Goal: Transaction & Acquisition: Subscribe to service/newsletter

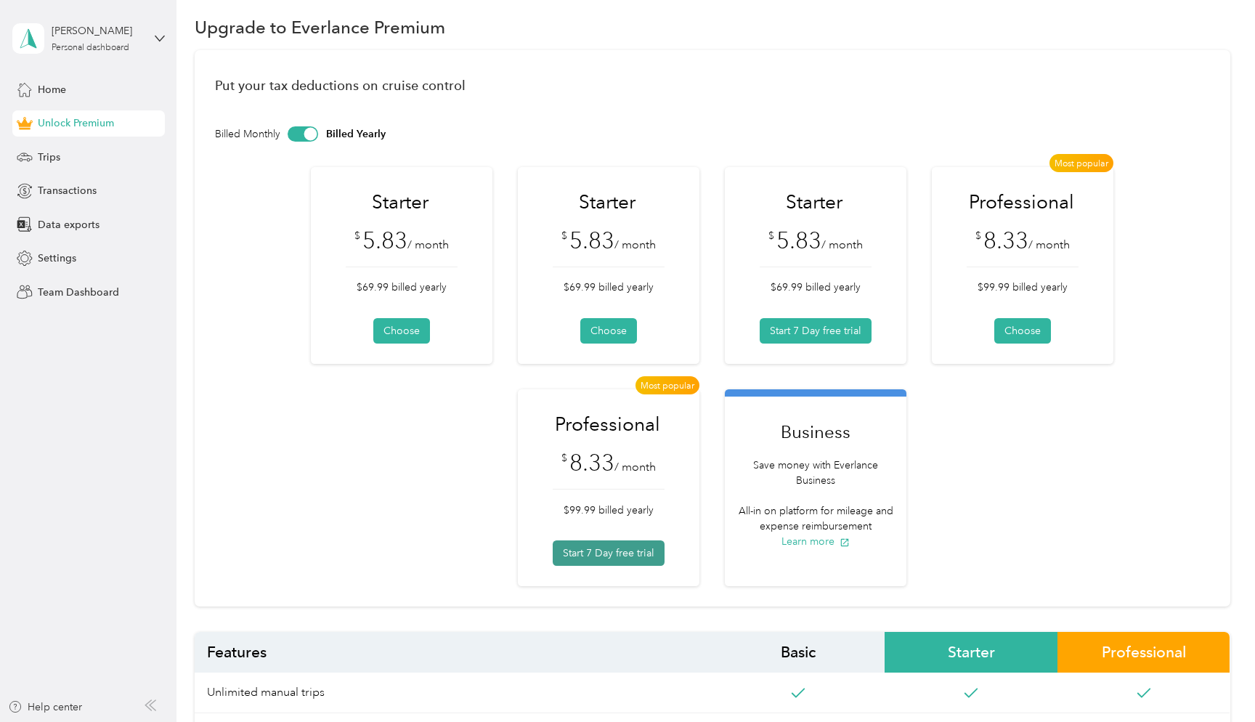
scroll to position [23, 0]
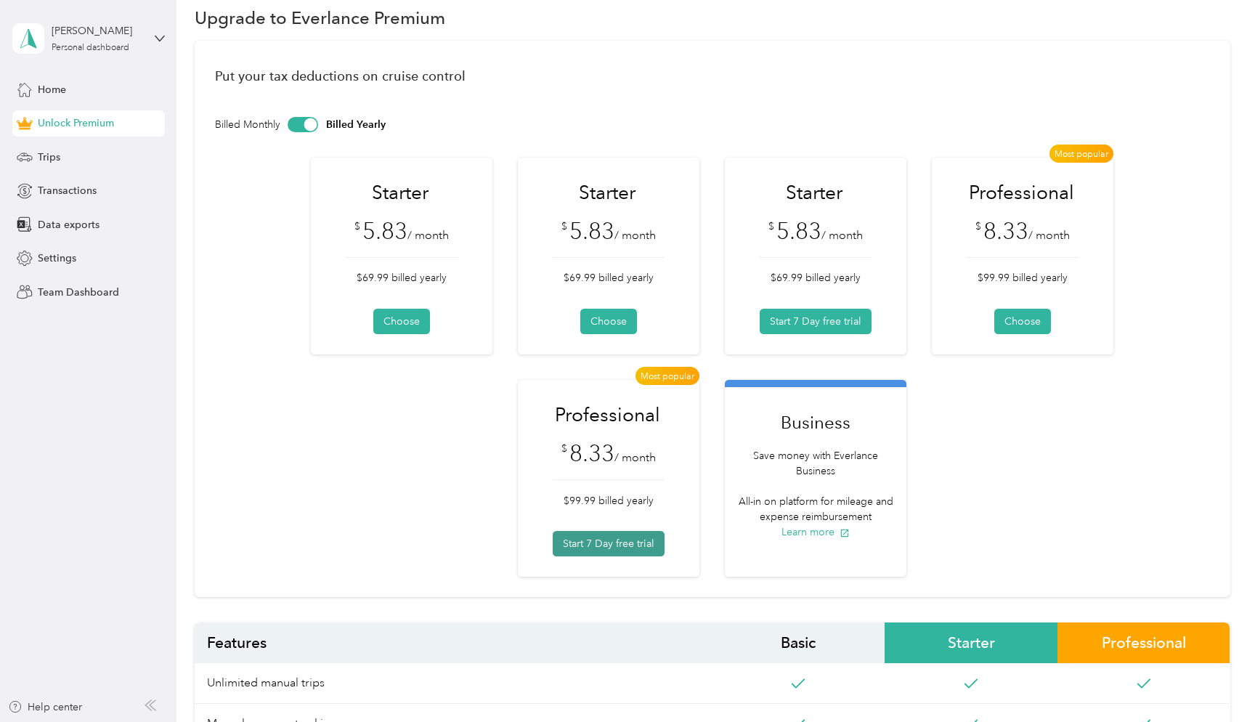
click at [603, 544] on button "Start 7 Day free trial" at bounding box center [609, 543] width 112 height 25
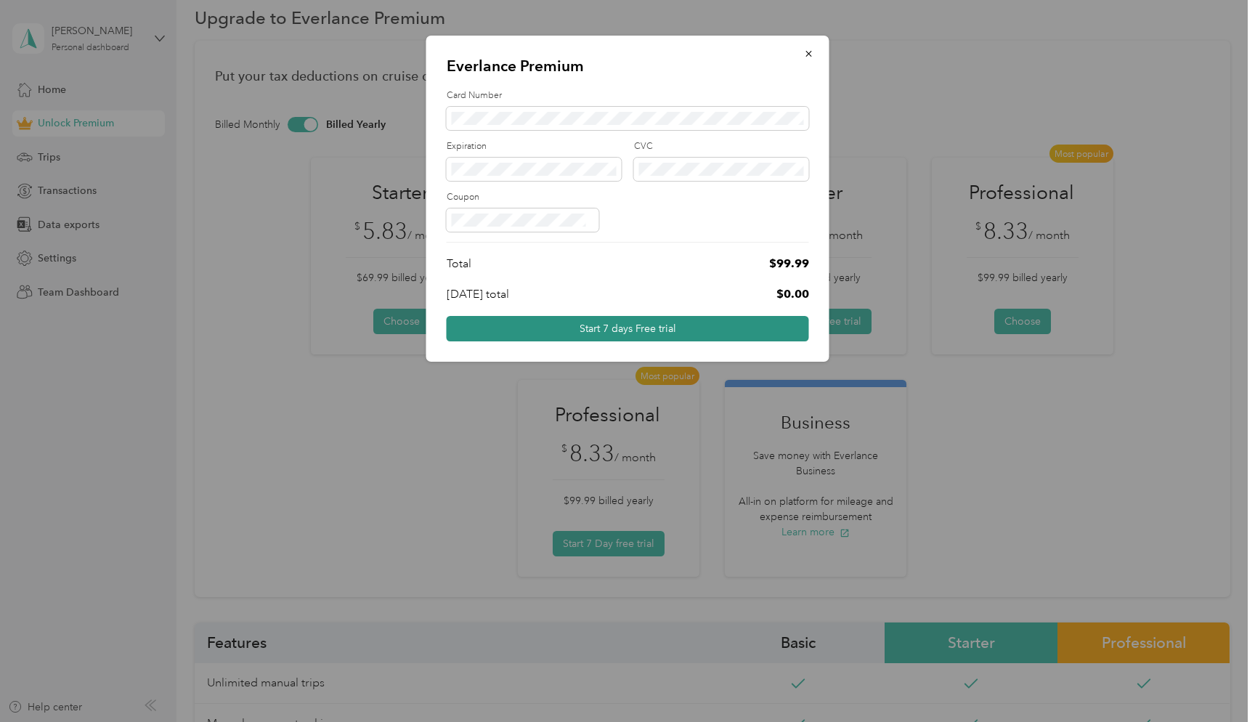
click at [640, 325] on button "Start 7 days Free trial" at bounding box center [628, 328] width 362 height 25
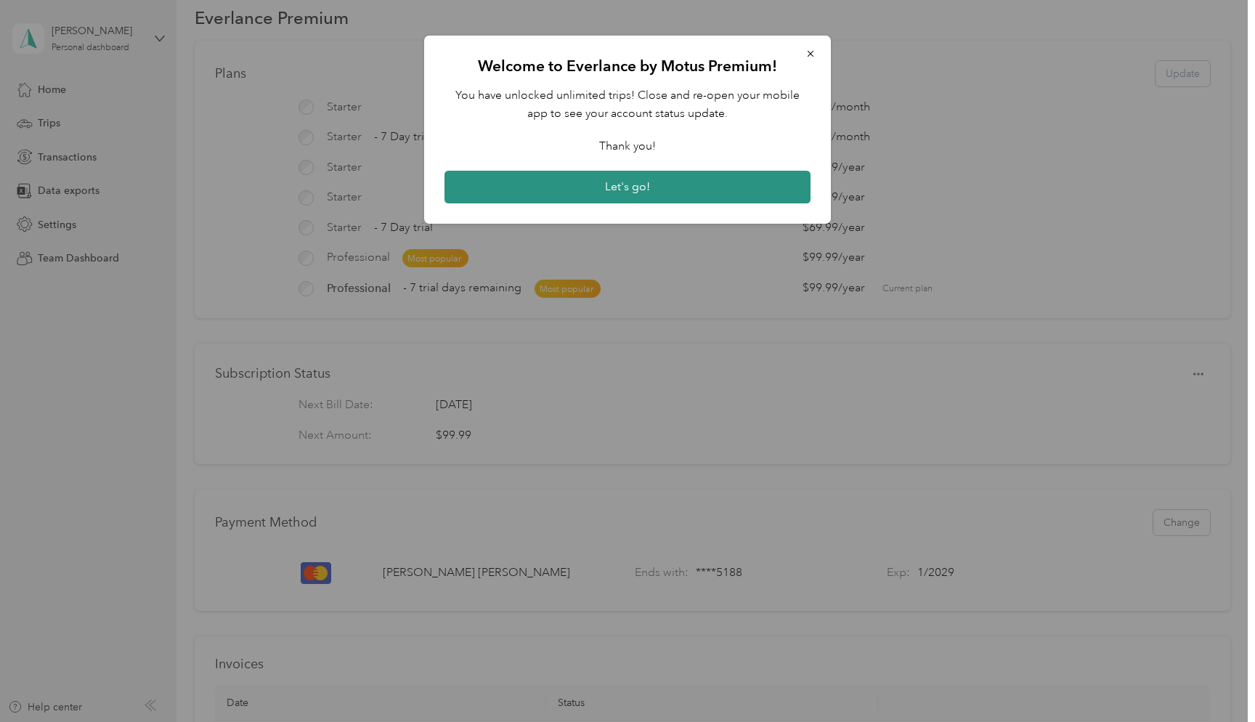
click at [632, 192] on button "Let's go!" at bounding box center [627, 187] width 366 height 33
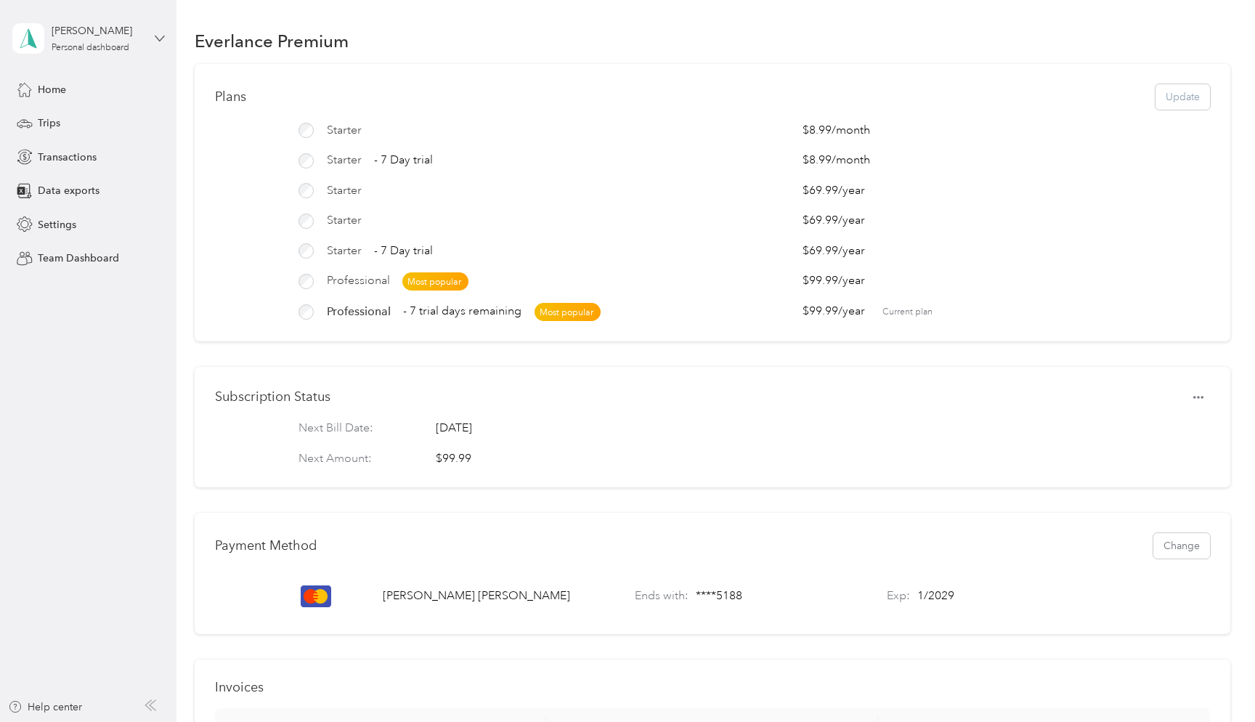
click at [158, 41] on icon at bounding box center [160, 38] width 10 height 10
click at [75, 152] on span "Transactions" at bounding box center [67, 157] width 59 height 15
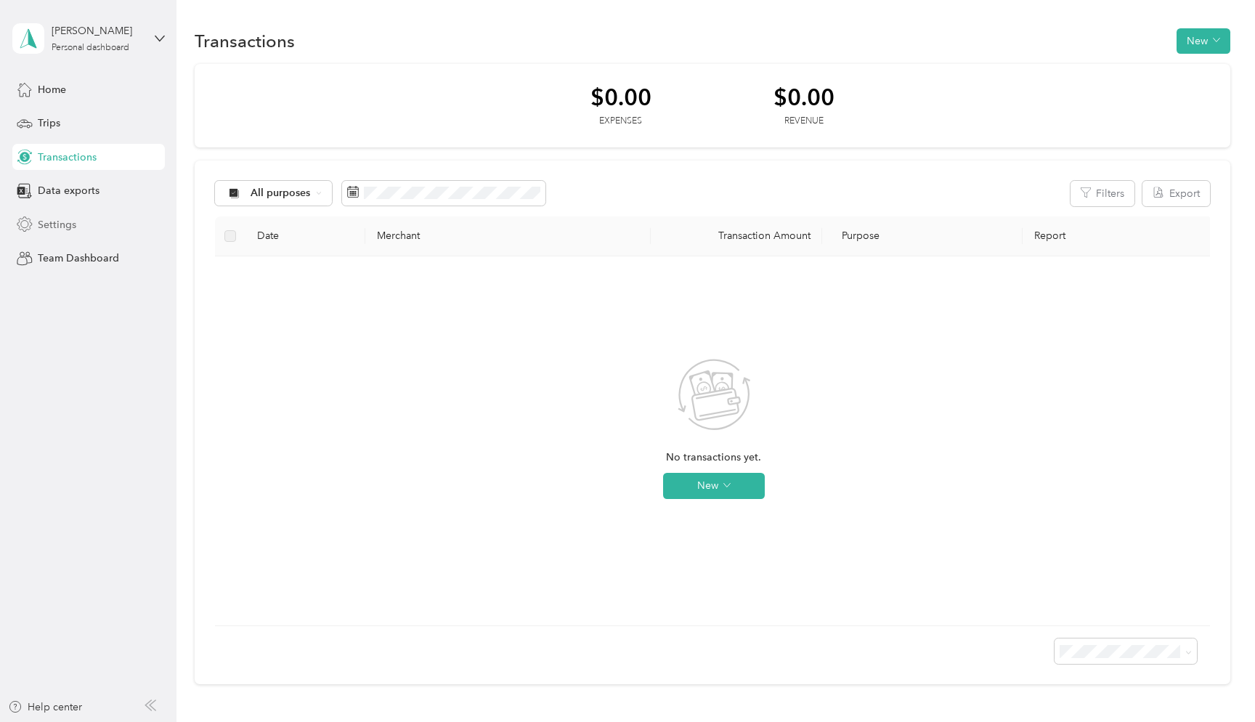
click at [71, 215] on div "Settings" at bounding box center [88, 224] width 152 height 26
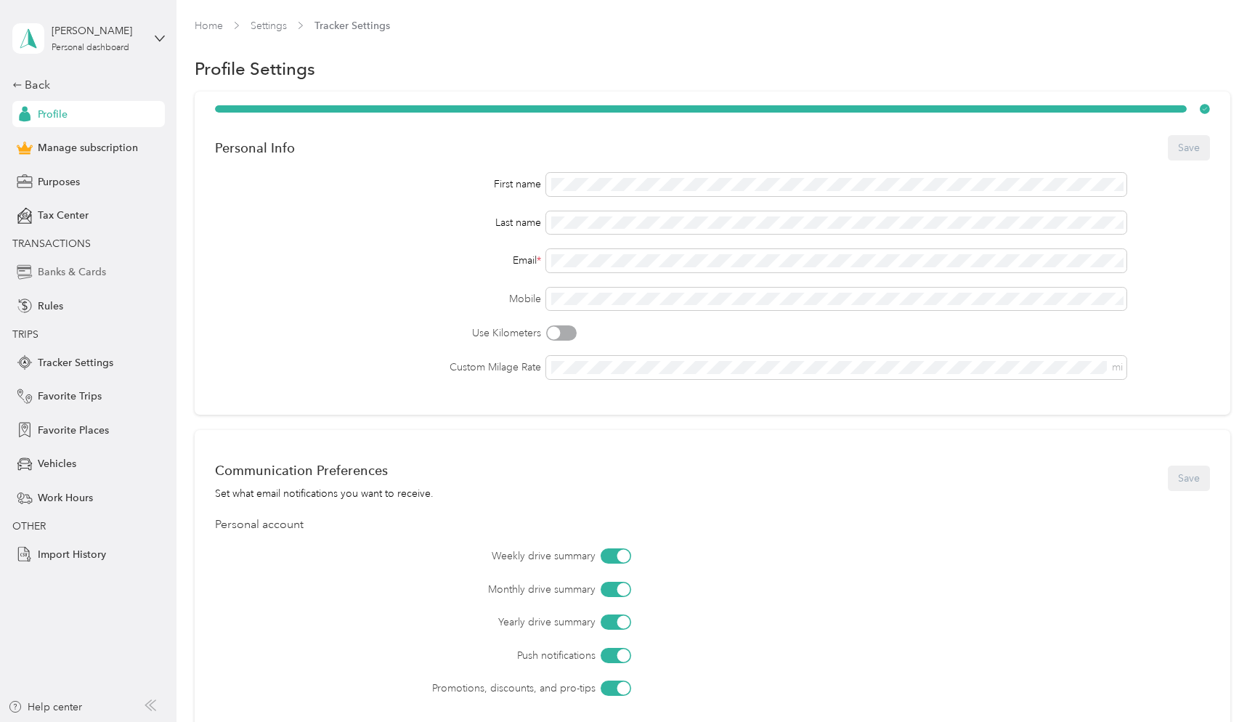
click at [94, 272] on span "Banks & Cards" at bounding box center [72, 271] width 68 height 15
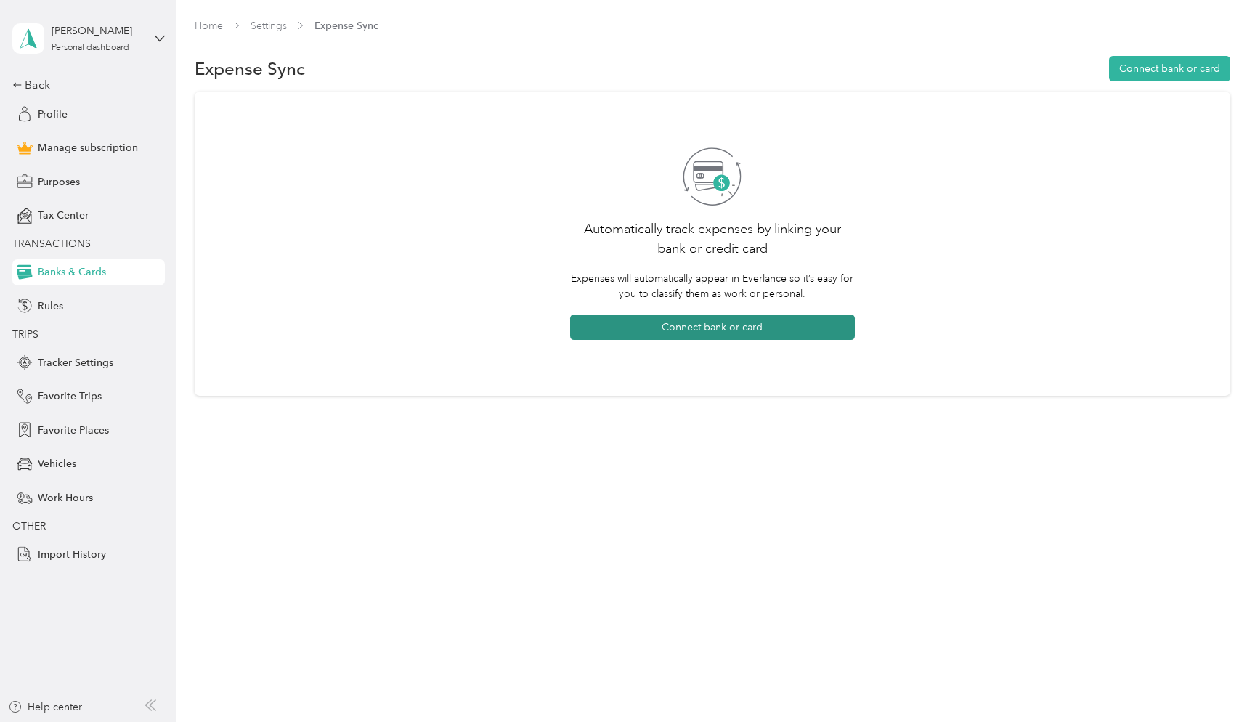
click at [721, 330] on button "Connect bank or card" at bounding box center [712, 326] width 285 height 25
